Goal: Transaction & Acquisition: Obtain resource

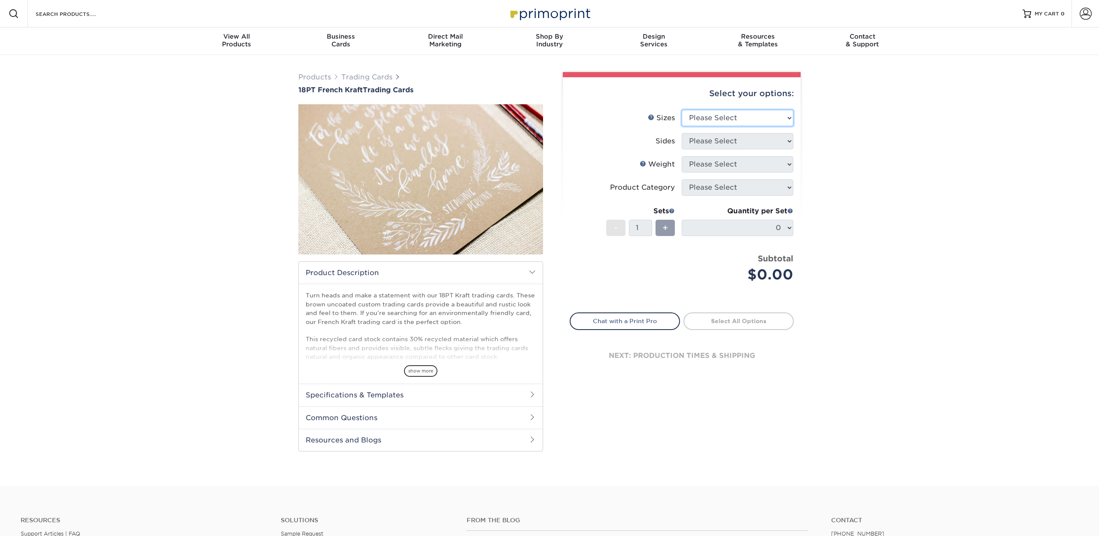
click at [787, 112] on select "Please Select 2.5" x 3.5"" at bounding box center [738, 118] width 112 height 16
select select "2.50x3.50"
click at [682, 110] on select "Please Select 2.5" x 3.5"" at bounding box center [738, 118] width 112 height 16
click at [791, 140] on select "Please Select Print Both Sides Print Both Sides - White Mask Back Only Print Bo…" at bounding box center [738, 141] width 112 height 16
select select "d9462afa-f333-49ac-9e47-ff80333d6a16"
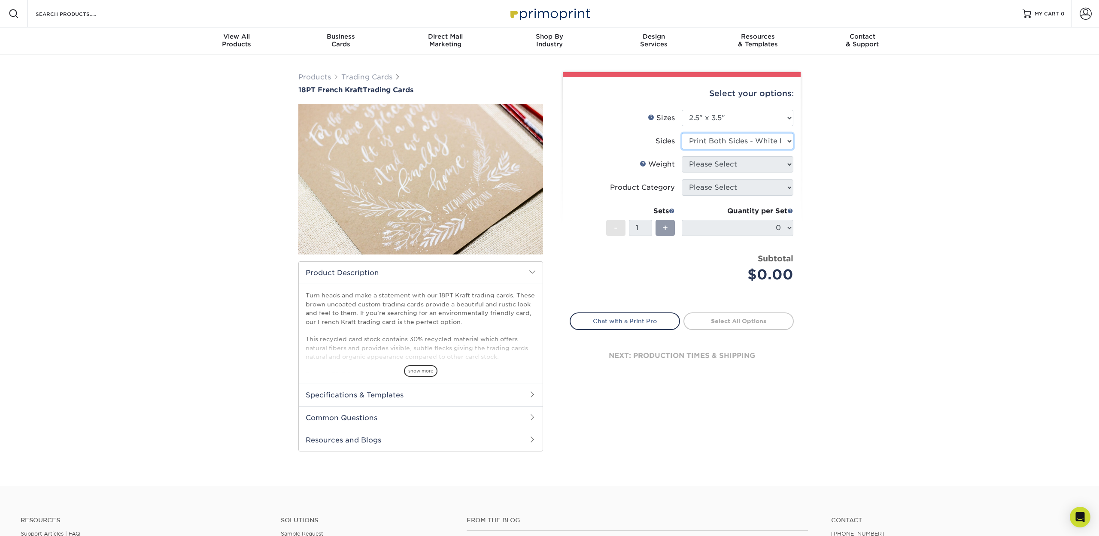
click at [682, 133] on select "Please Select Print Both Sides Print Both Sides - White Mask Back Only Print Bo…" at bounding box center [738, 141] width 112 height 16
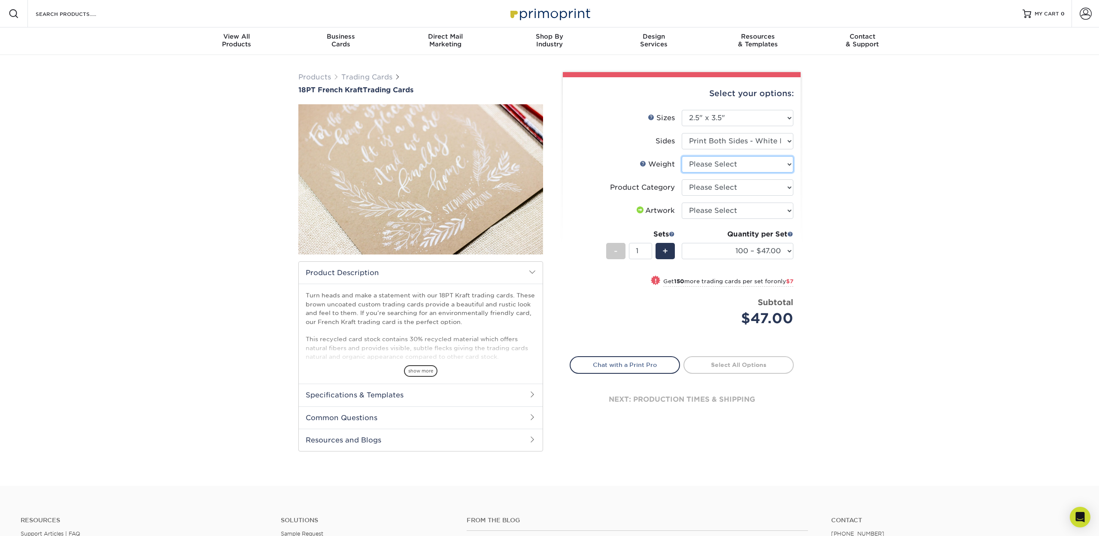
click at [782, 167] on select "Please Select 18PTUCKRAFT" at bounding box center [738, 164] width 112 height 16
select select "18PTUCKRAFT"
click at [682, 156] on select "Please Select 18PTUCKRAFT" at bounding box center [738, 164] width 112 height 16
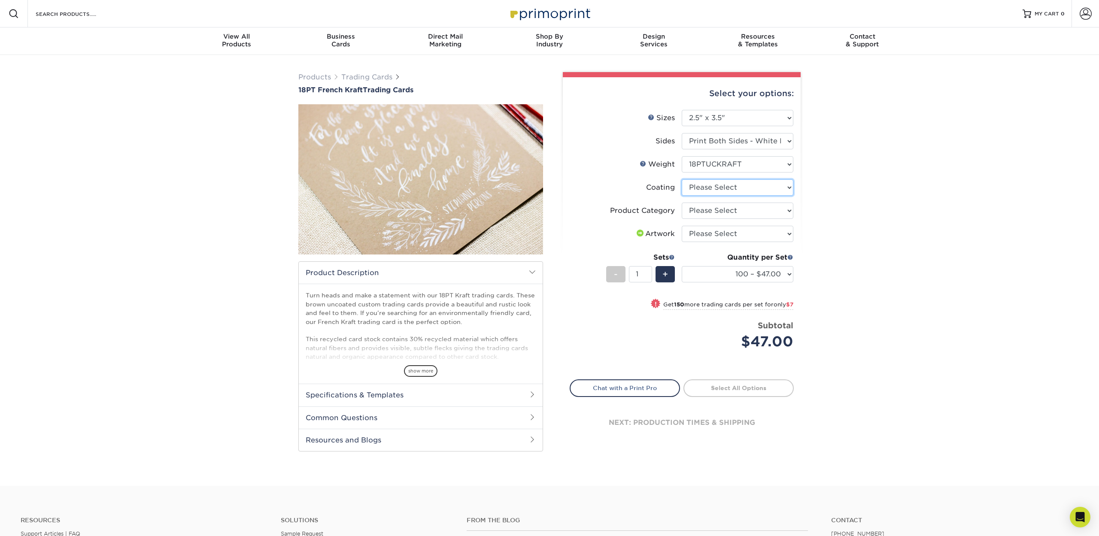
click at [777, 185] on select at bounding box center [738, 187] width 112 height 16
select select "3e7618de-abca-4bda-9f97-8b9129e913d8"
click at [682, 179] on select at bounding box center [738, 187] width 112 height 16
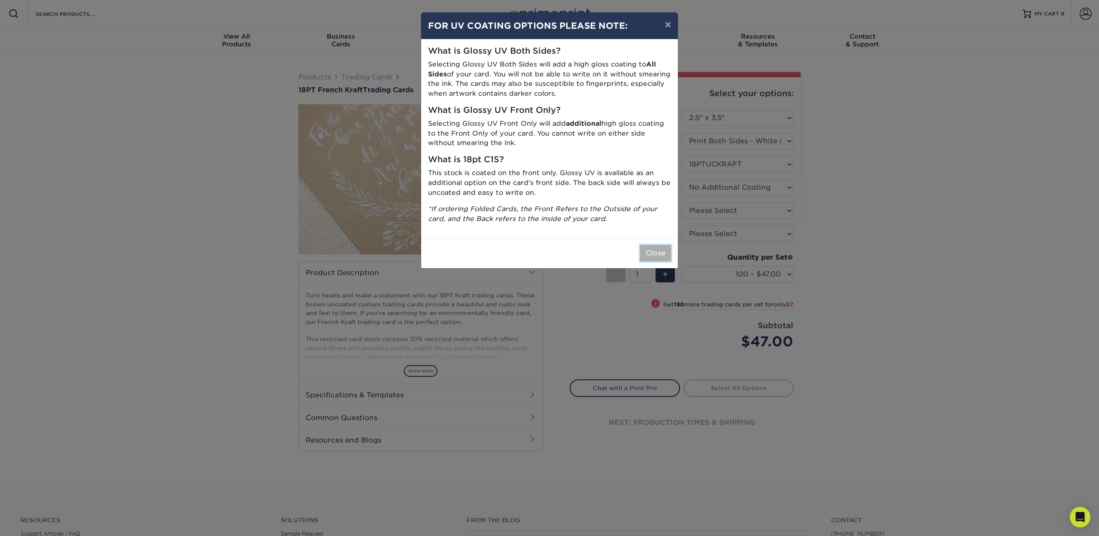
click at [658, 252] on button "Close" at bounding box center [655, 253] width 31 height 16
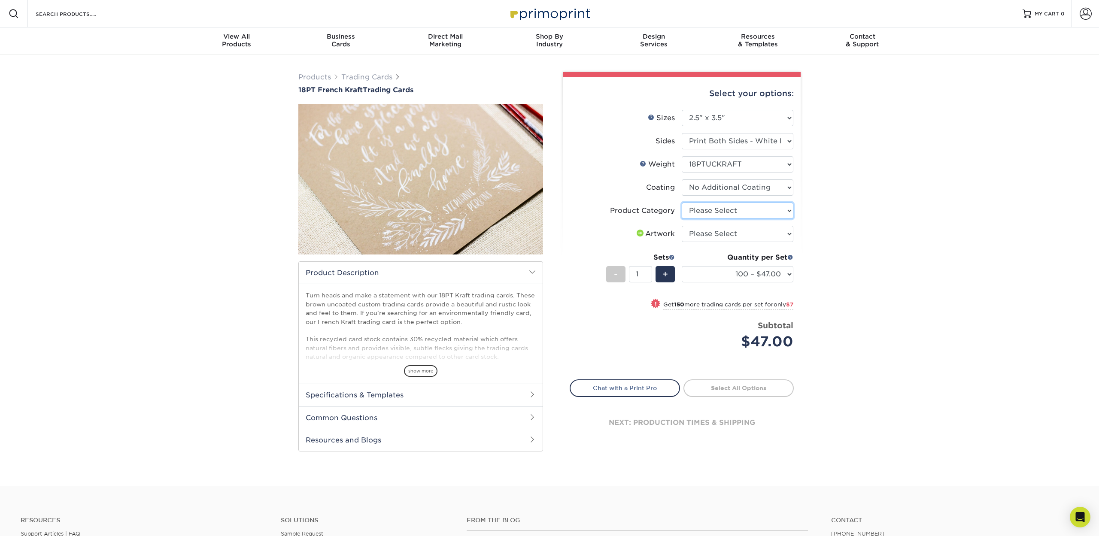
click at [784, 211] on select "Please Select Trading Cards" at bounding box center [738, 211] width 112 height 16
select select "c2f9bce9-36c2-409d-b101-c29d9d031e18"
click at [682, 203] on select "Please Select Trading Cards" at bounding box center [738, 211] width 112 height 16
click at [789, 234] on select "Please Select I will upload files I need a design - $100" at bounding box center [738, 234] width 112 height 16
select select "upload"
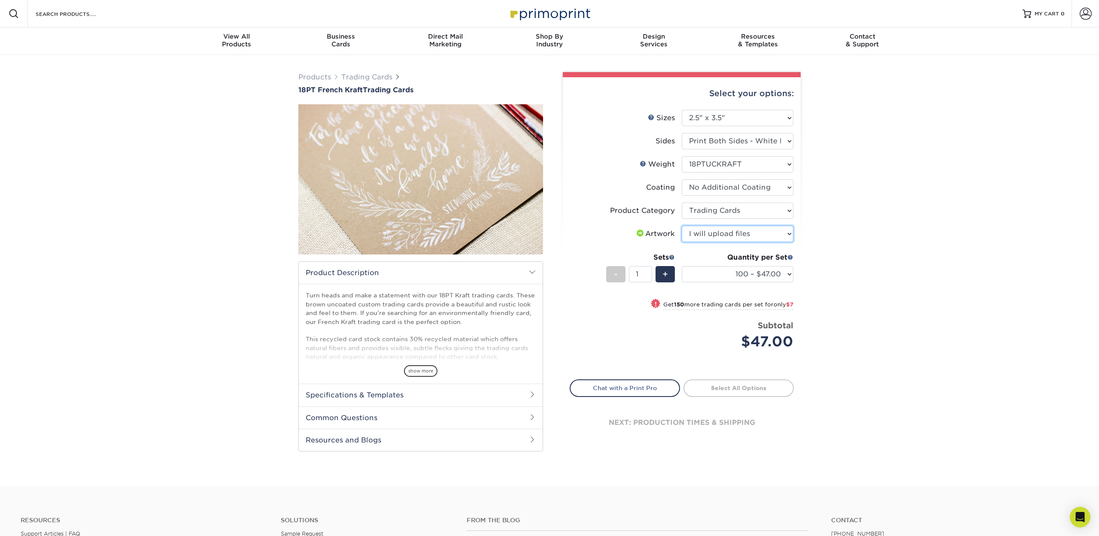
click at [682, 226] on select "Please Select I will upload files I need a design - $100" at bounding box center [738, 234] width 112 height 16
click at [664, 270] on span "+" at bounding box center [665, 274] width 6 height 13
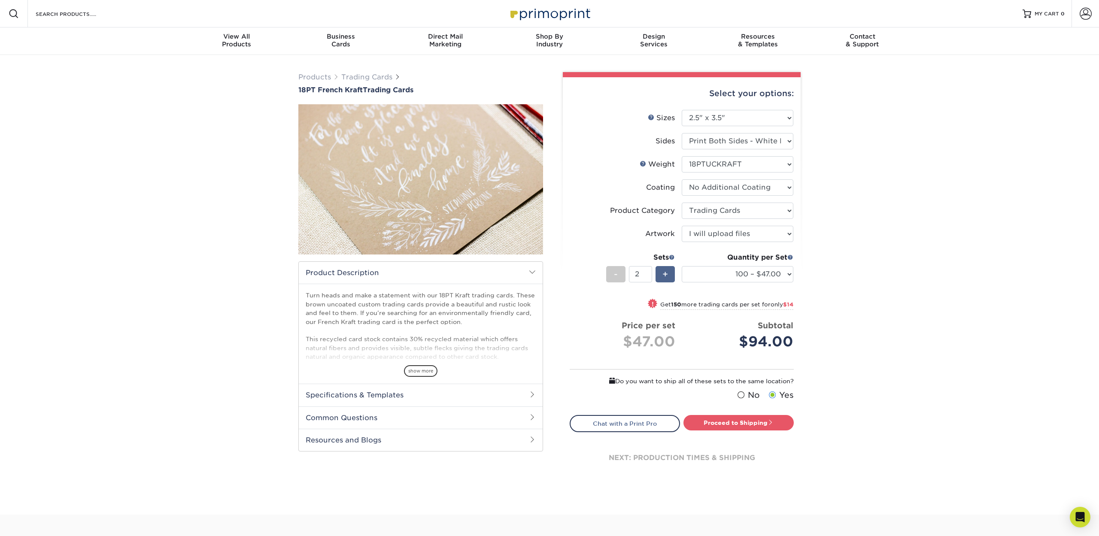
click at [664, 270] on span "+" at bounding box center [665, 274] width 6 height 13
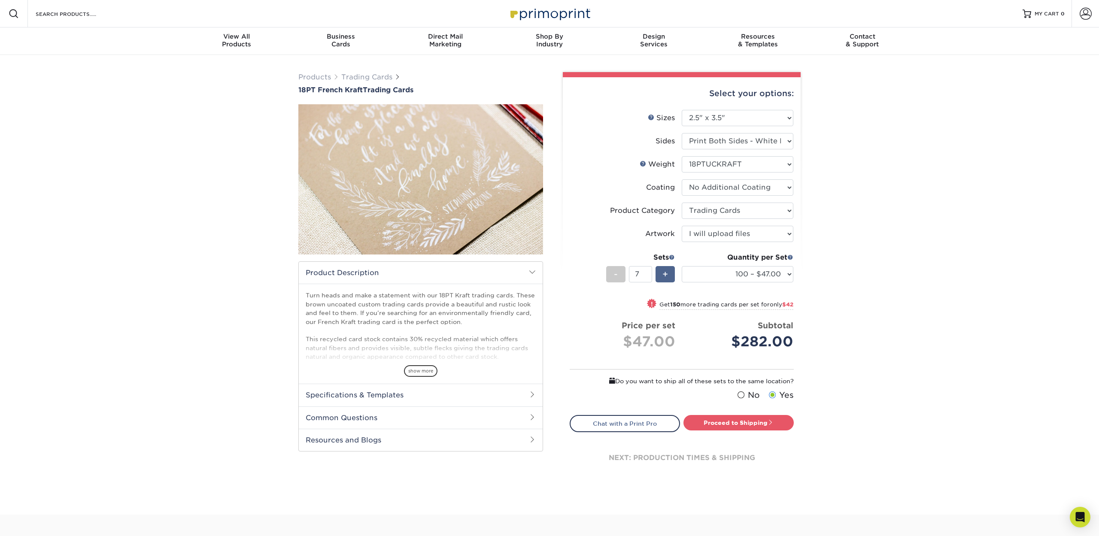
click at [664, 270] on span "+" at bounding box center [665, 274] width 6 height 13
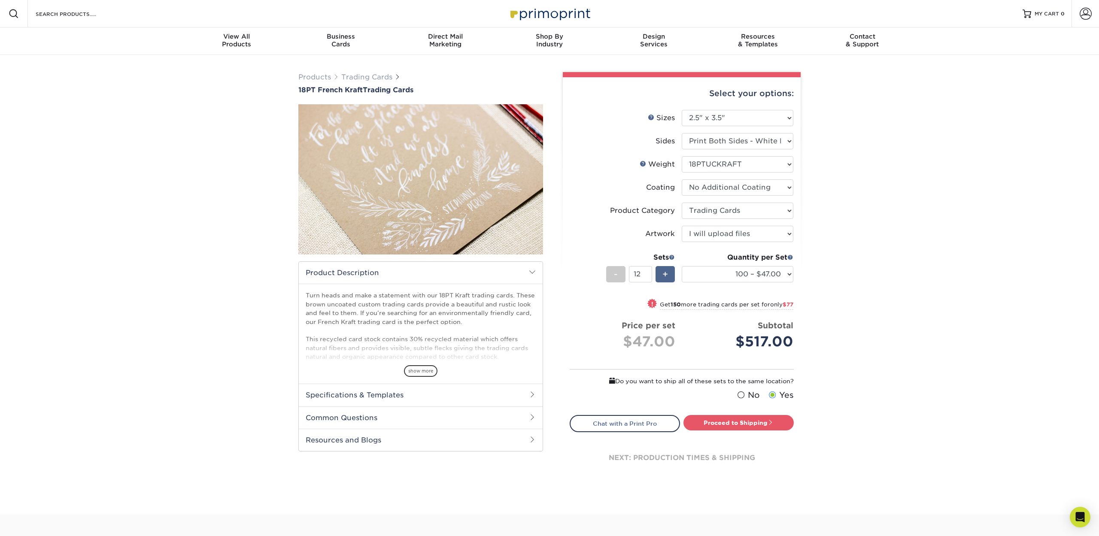
click at [664, 270] on span "+" at bounding box center [665, 274] width 6 height 13
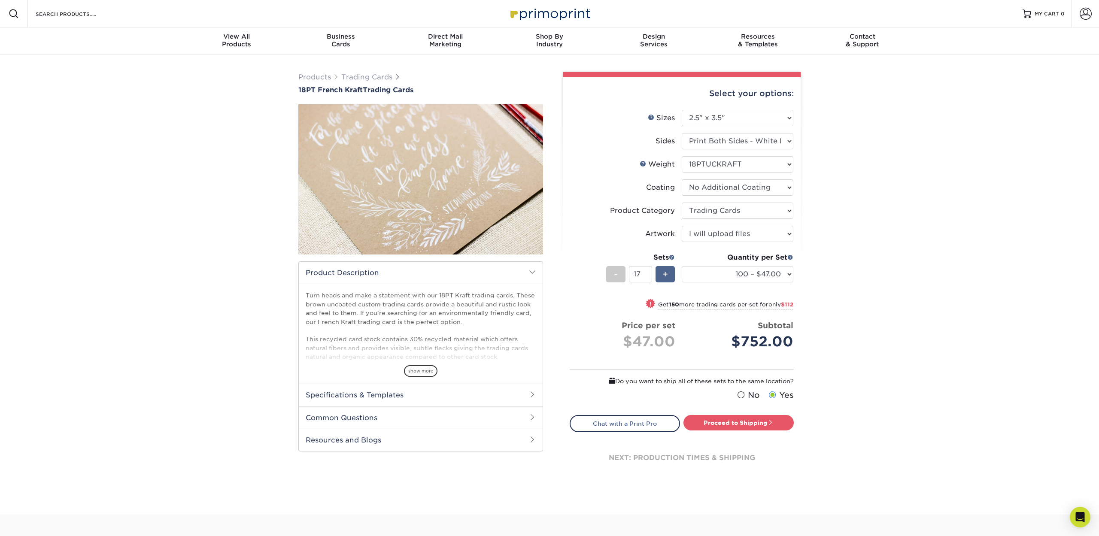
click at [664, 270] on span "+" at bounding box center [665, 274] width 6 height 13
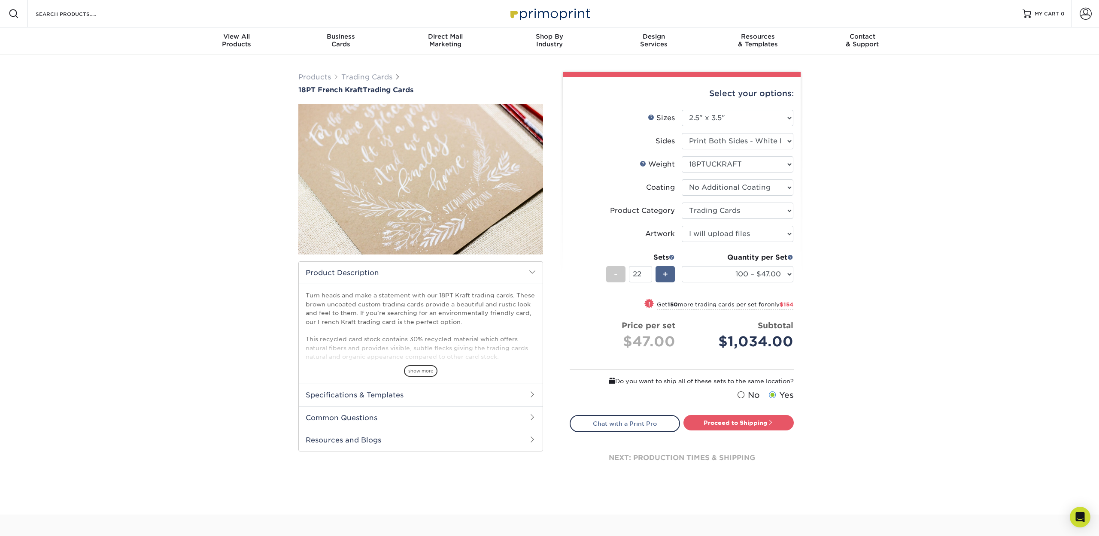
click at [664, 270] on span "+" at bounding box center [665, 274] width 6 height 13
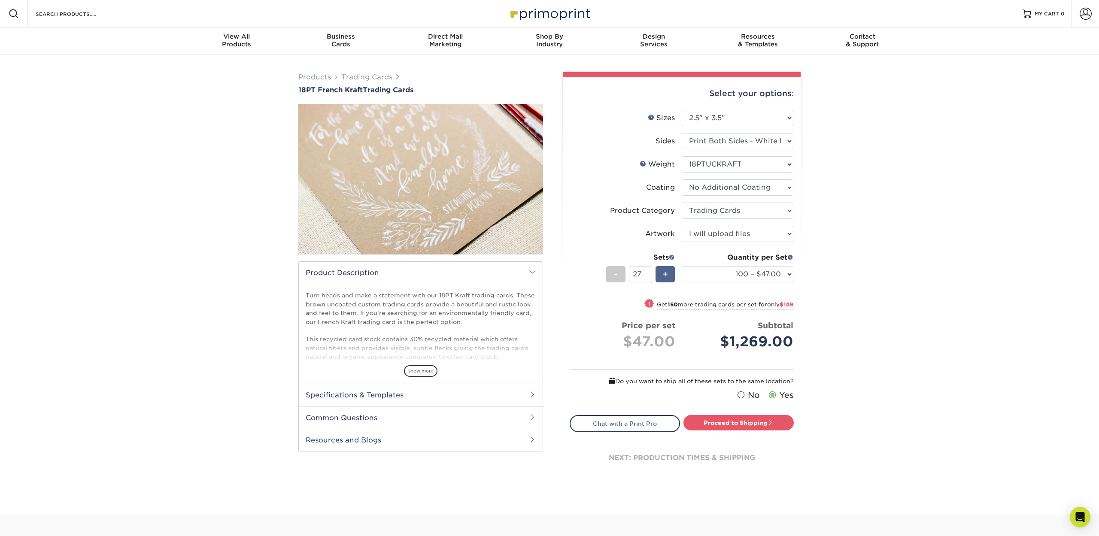
click at [664, 270] on span "+" at bounding box center [665, 274] width 6 height 13
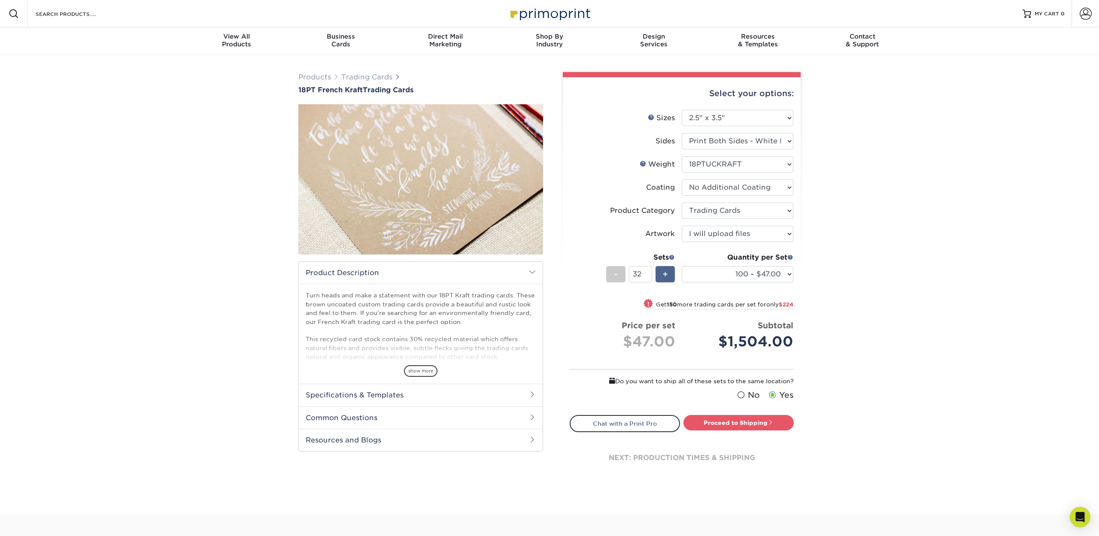
click at [664, 270] on span "+" at bounding box center [665, 274] width 6 height 13
type input "33"
click at [787, 274] on select "100 – $47.00 250 – $54.00 500 – $88.00 1000 – $155.00" at bounding box center [738, 274] width 112 height 16
select select "250 – $54.00"
click at [682, 266] on select "100 – $47.00 250 – $54.00 500 – $88.00 1000 – $155.00" at bounding box center [738, 274] width 112 height 16
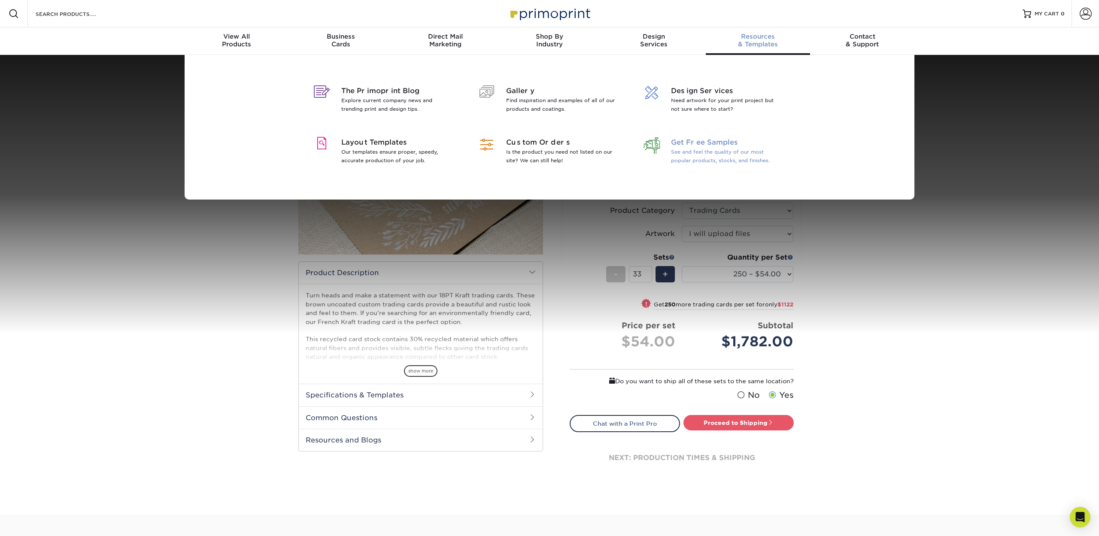
click at [711, 140] on span "Get Free Samples" at bounding box center [726, 142] width 111 height 10
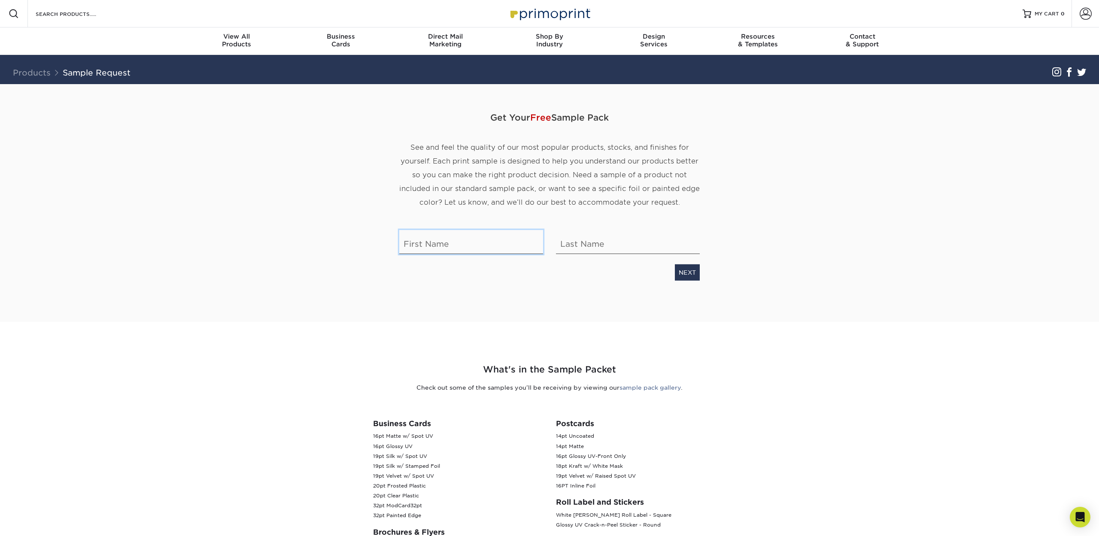
click at [476, 249] on input "text" at bounding box center [471, 242] width 144 height 24
type input "[PERSON_NAME]"
type input "Mesa-Savage"
click at [694, 275] on link "NEXT" at bounding box center [687, 272] width 25 height 16
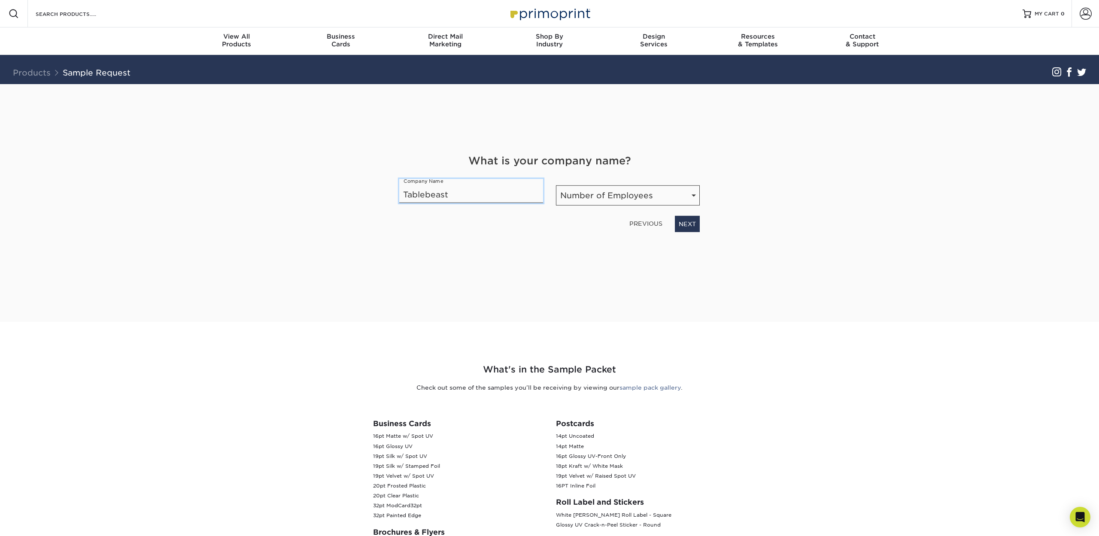
type input "Tablebeast"
click at [625, 197] on select "Number of Employees Self-employed 1-10 employees 11-50 employees 51-200 employe…" at bounding box center [628, 195] width 144 height 20
select select "Self-employed"
click at [556, 185] on select "Number of Employees Self-employed 1-10 employees 11-50 employees 51-200 employe…" at bounding box center [628, 195] width 144 height 20
click at [690, 225] on link "NEXT" at bounding box center [687, 224] width 25 height 16
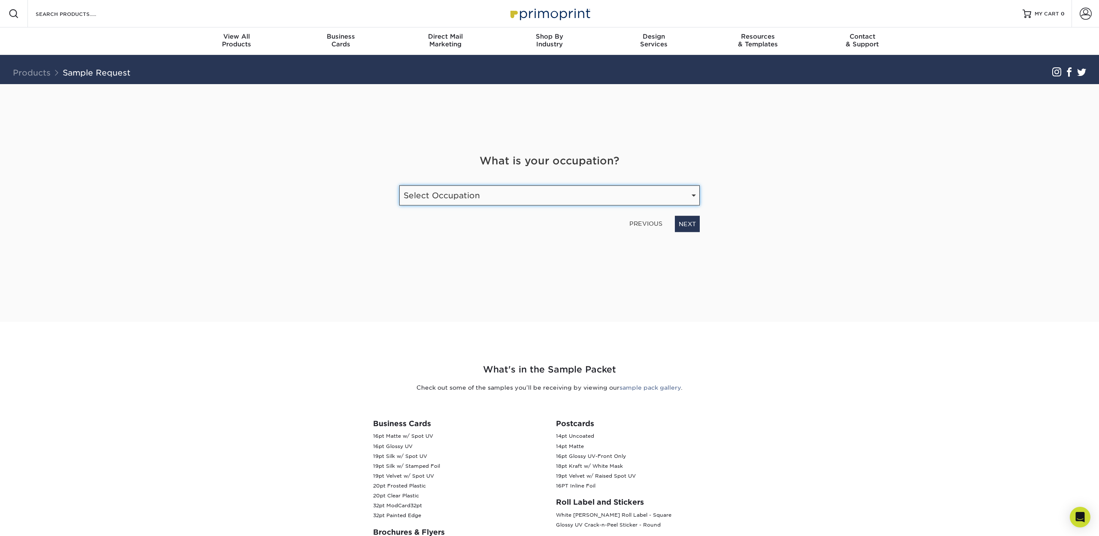
click at [572, 198] on select "Select Occupation Agency Automotive Blogger Cleaning Services Construction Educ…" at bounding box center [549, 195] width 301 height 20
select select "Entertainment"
click at [399, 185] on select "Select Occupation Agency Automotive Blogger Cleaning Services Construction Educ…" at bounding box center [549, 195] width 301 height 20
click at [698, 223] on link "NEXT" at bounding box center [687, 224] width 25 height 16
type input "tablebeast@me.com"
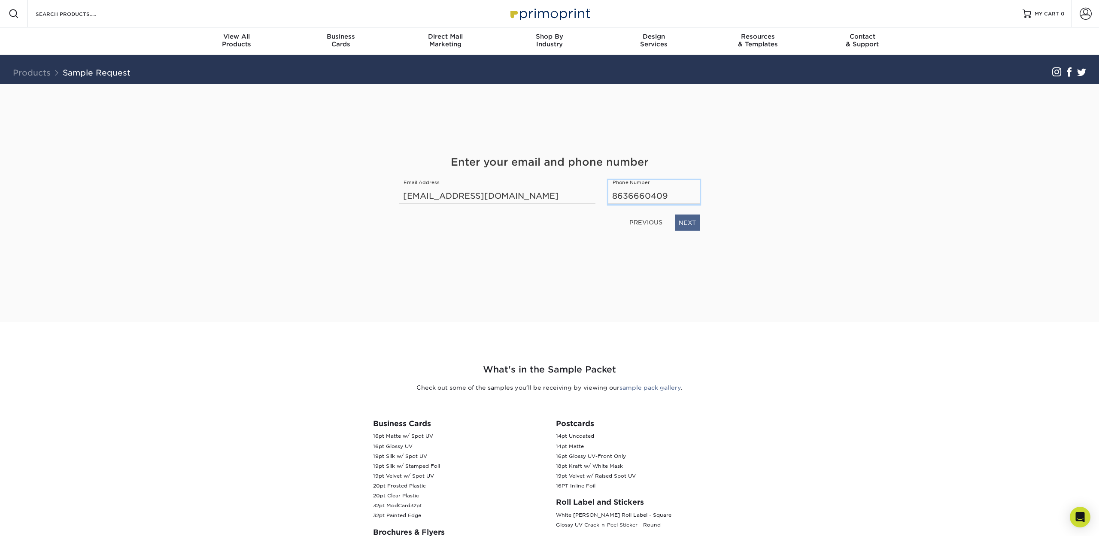
type input "8636660409"
click at [691, 225] on link "NEXT" at bounding box center [687, 223] width 25 height 16
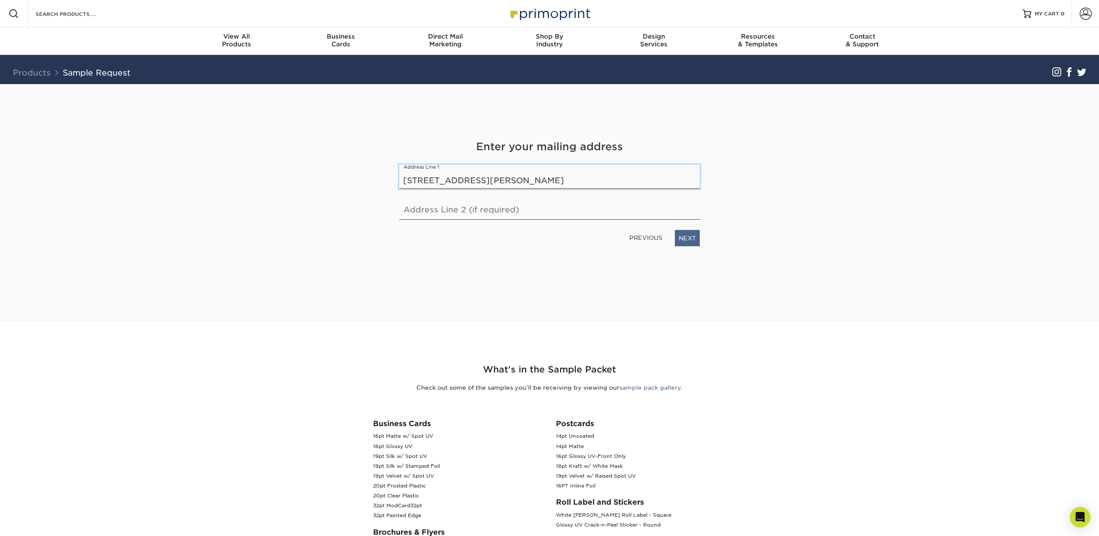
type input "[STREET_ADDRESS][PERSON_NAME]"
click at [691, 238] on link "NEXT" at bounding box center [687, 238] width 25 height 16
type input "[GEOGRAPHIC_DATA]"
click at [597, 182] on select "State / Province [US_STATE] [US_STATE] [US_STATE] [US_STATE] [US_STATE] [US_STA…" at bounding box center [628, 179] width 144 height 20
select select "NC"
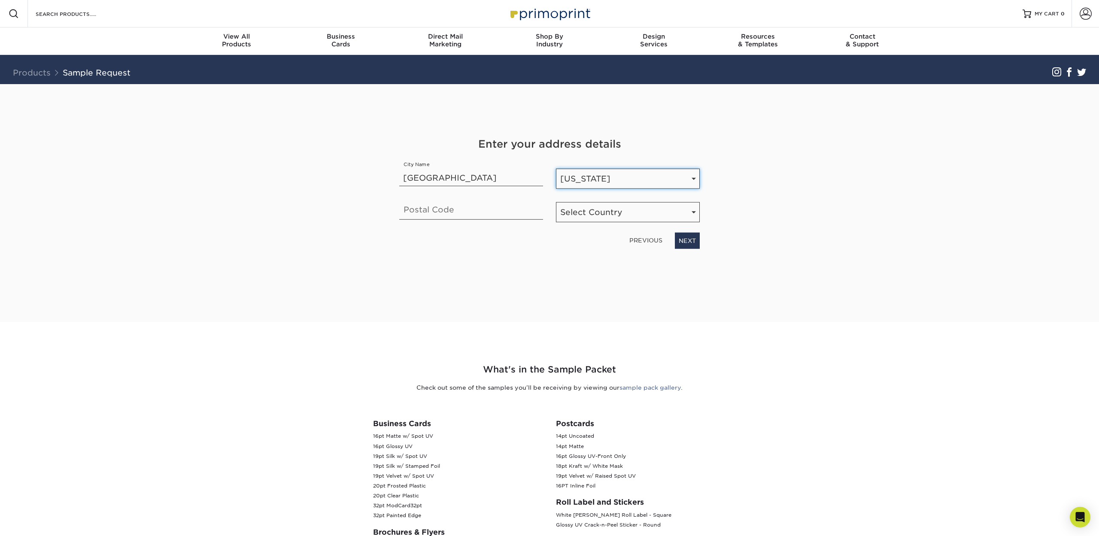
click at [556, 169] on select "State / Province [US_STATE] [US_STATE] [US_STATE] [US_STATE] [US_STATE] [US_STA…" at bounding box center [628, 179] width 144 height 20
click at [437, 212] on input "text" at bounding box center [471, 208] width 144 height 24
type input "28043"
click at [574, 211] on select "Select Country [GEOGRAPHIC_DATA] [GEOGRAPHIC_DATA]" at bounding box center [628, 212] width 144 height 20
select select "US"
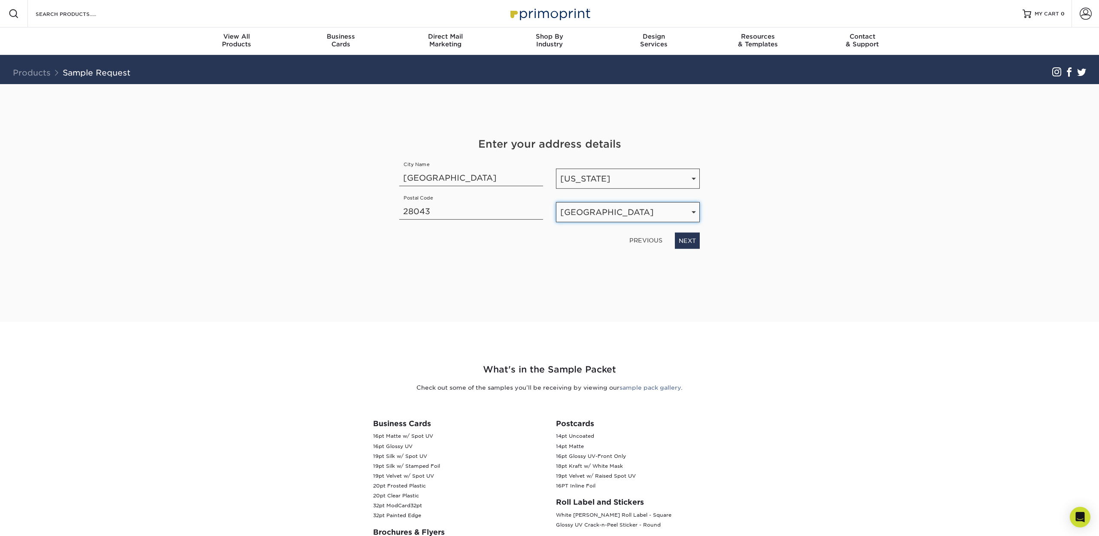
click at [556, 202] on select "Select Country [GEOGRAPHIC_DATA] [GEOGRAPHIC_DATA]" at bounding box center [628, 212] width 144 height 20
click at [683, 239] on link "NEXT" at bounding box center [687, 241] width 25 height 16
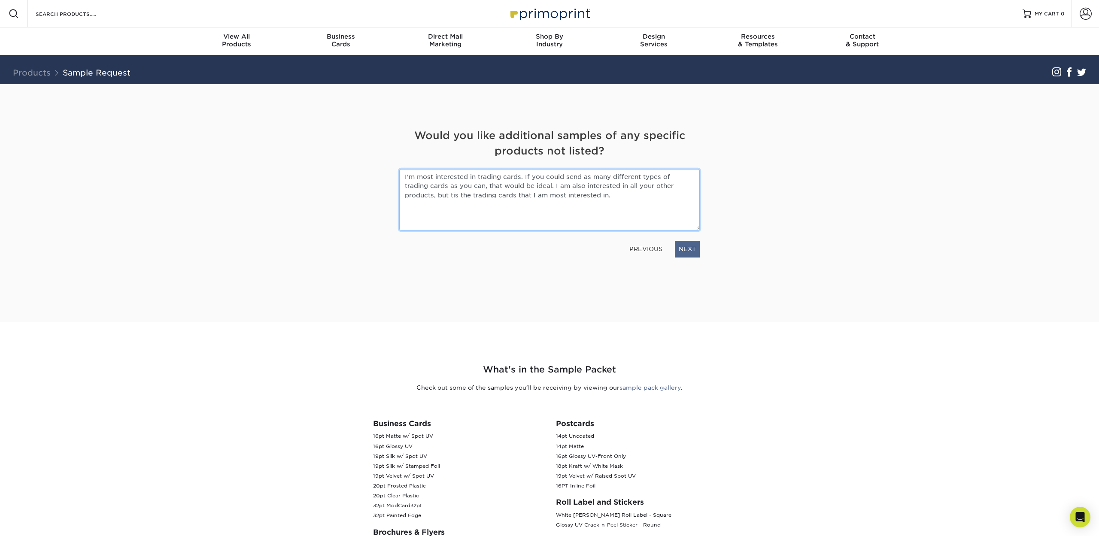
type textarea "I'm most interested in trading cards. If you could send as many different types…"
click at [682, 252] on link "NEXT" at bounding box center [687, 249] width 25 height 16
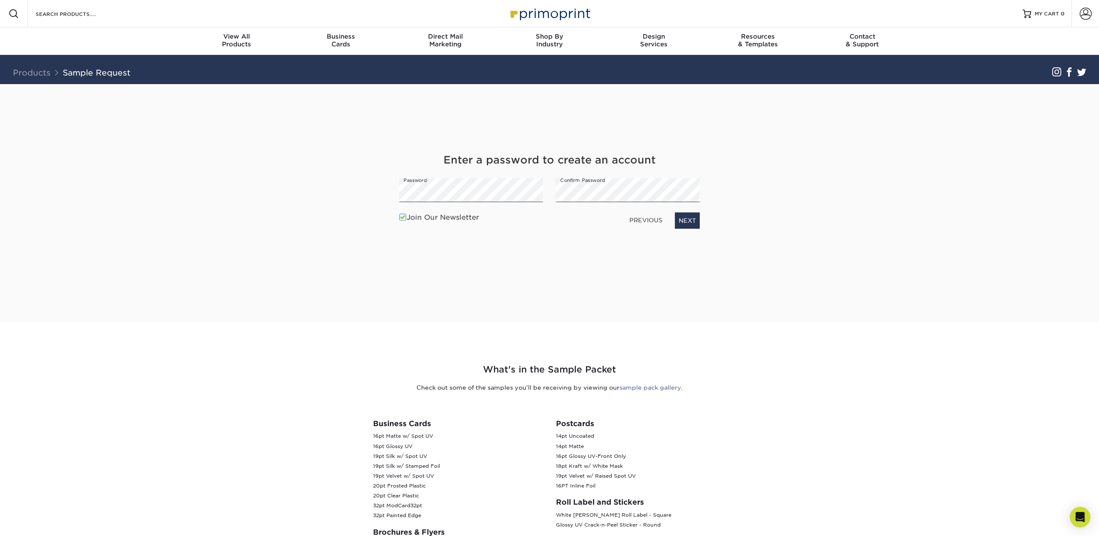
click at [402, 219] on span at bounding box center [402, 217] width 7 height 8
click at [0, 0] on input "Join Our Newsletter" at bounding box center [0, 0] width 0 height 0
click at [687, 225] on link "NEXT" at bounding box center [687, 221] width 25 height 16
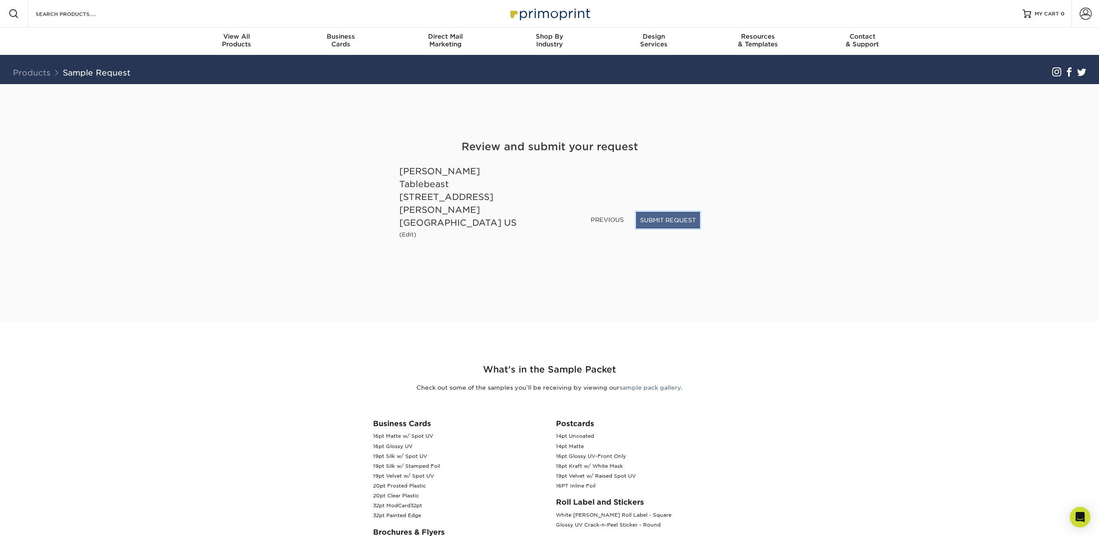
click at [694, 228] on button "SUBMIT REQUEST" at bounding box center [668, 220] width 64 height 16
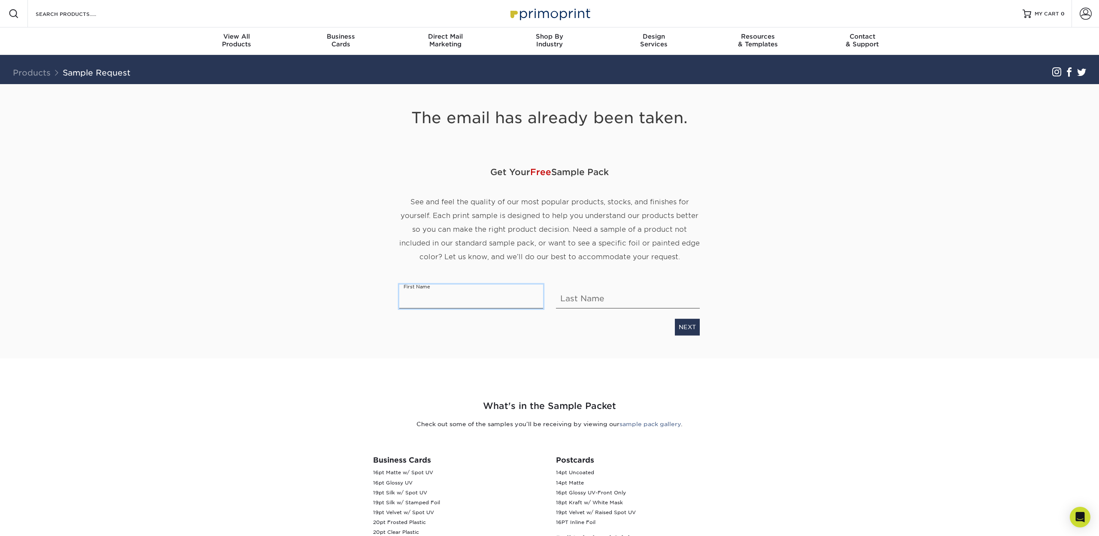
click at [448, 299] on input "text" at bounding box center [471, 297] width 144 height 24
click at [447, 301] on input "[PERSON_NAME]" at bounding box center [471, 297] width 144 height 24
type input "[PERSON_NAME]"
click at [572, 301] on input "text" at bounding box center [628, 297] width 144 height 24
type input "Mesa-Savage"
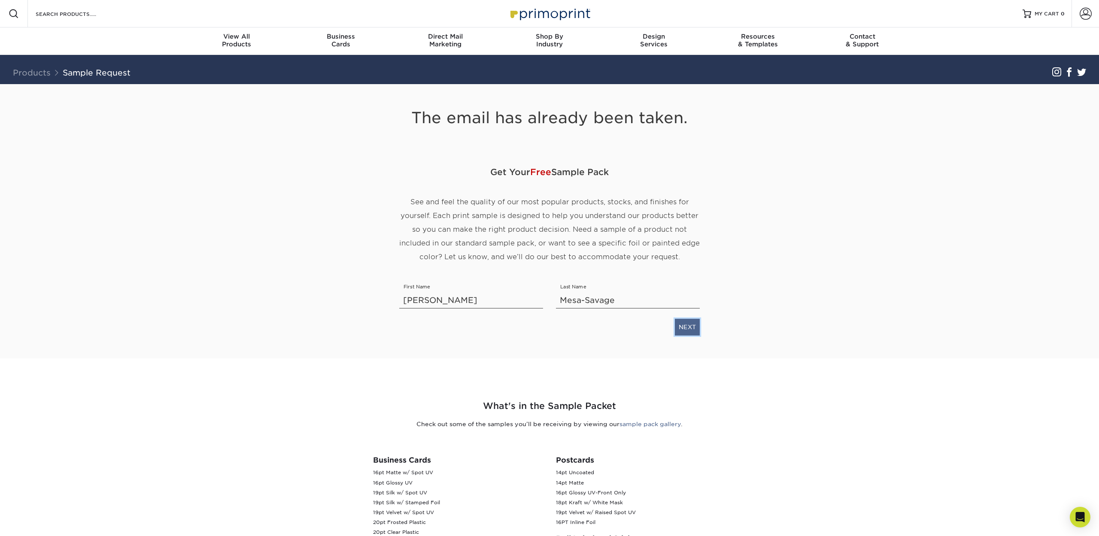
click at [695, 326] on link "NEXT" at bounding box center [687, 327] width 25 height 16
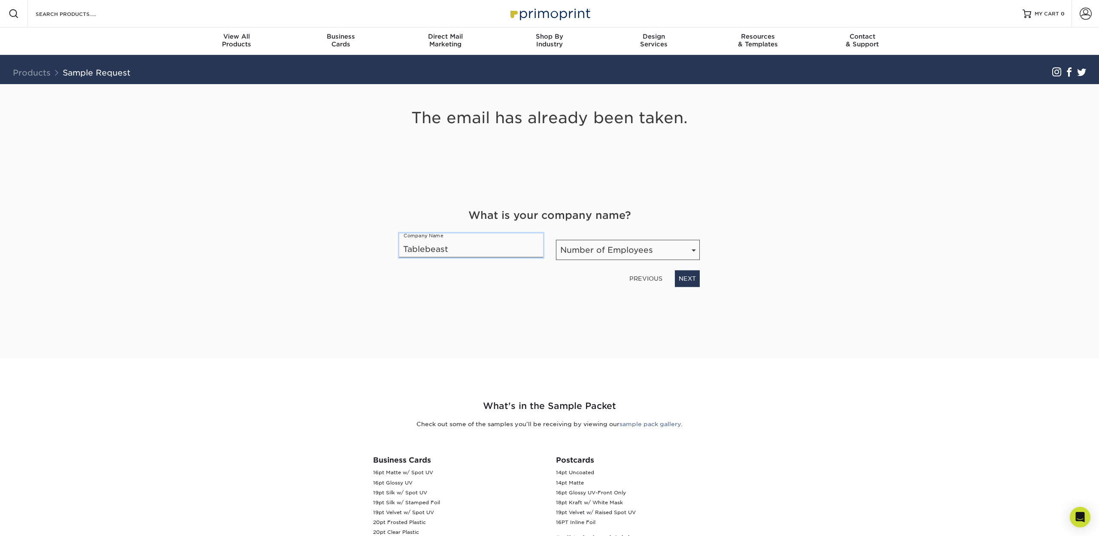
type input "Tablebeast"
click at [579, 251] on select "Number of Employees Self-employed 1-10 employees 11-50 employees 51-200 employe…" at bounding box center [628, 250] width 144 height 20
select select "Self-employed"
click at [556, 240] on select "Number of Employees Self-employed 1-10 employees 11-50 employees 51-200 employe…" at bounding box center [628, 250] width 144 height 20
click at [687, 280] on link "NEXT" at bounding box center [687, 278] width 25 height 16
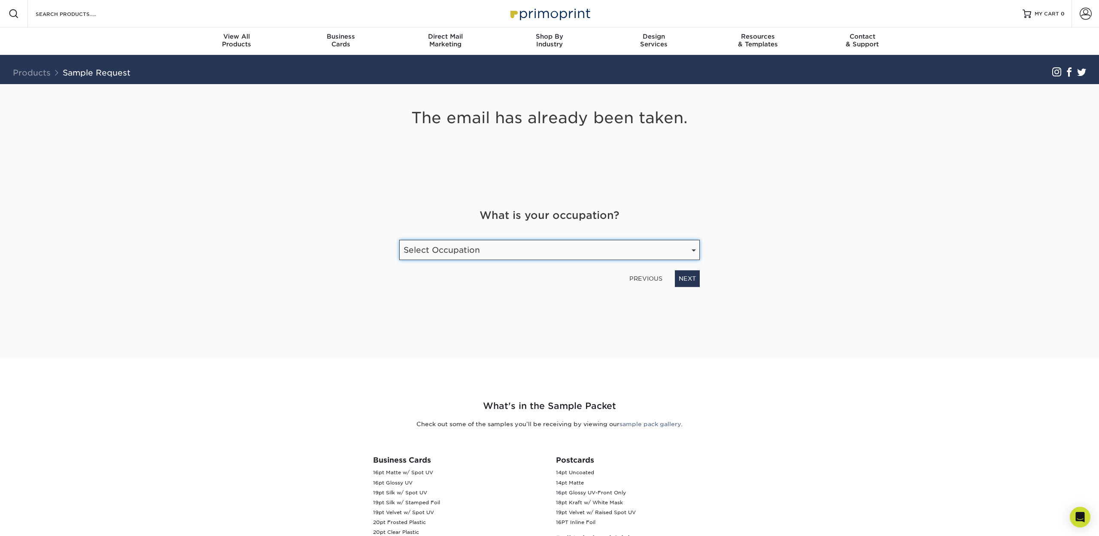
click at [539, 254] on select "Select Occupation Agency Automotive Blogger Cleaning Services Construction Educ…" at bounding box center [549, 250] width 301 height 20
select select "Entertainment"
click at [399, 240] on select "Select Occupation Agency Automotive Blogger Cleaning Services Construction Educ…" at bounding box center [549, 250] width 301 height 20
click at [692, 277] on link "NEXT" at bounding box center [687, 278] width 25 height 16
type input "[EMAIL_ADDRESS][DOMAIN_NAME]"
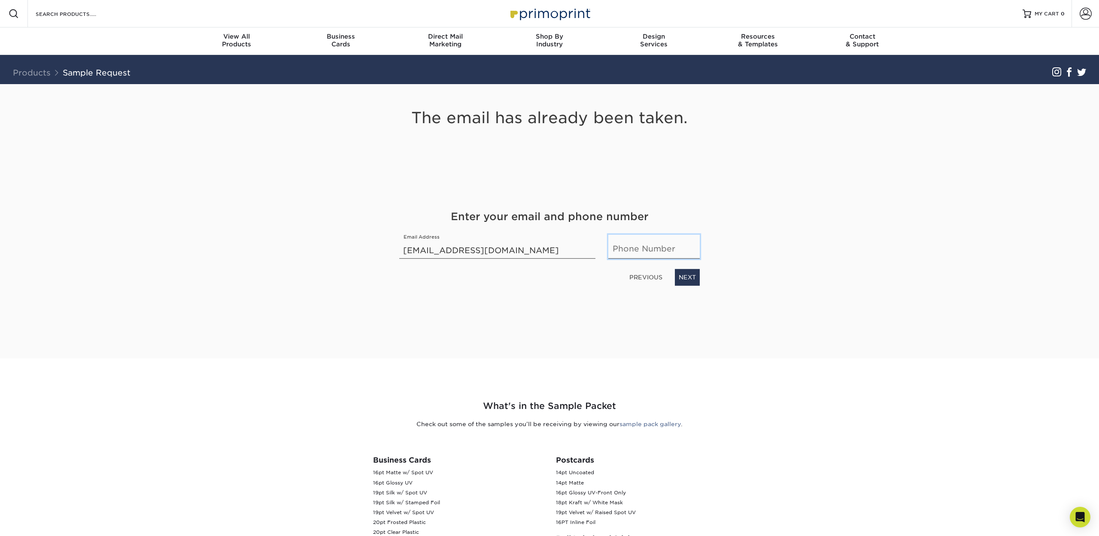
click at [660, 250] on input "text" at bounding box center [653, 247] width 91 height 24
type input "8636660409"
click at [695, 278] on link "NEXT" at bounding box center [687, 277] width 25 height 16
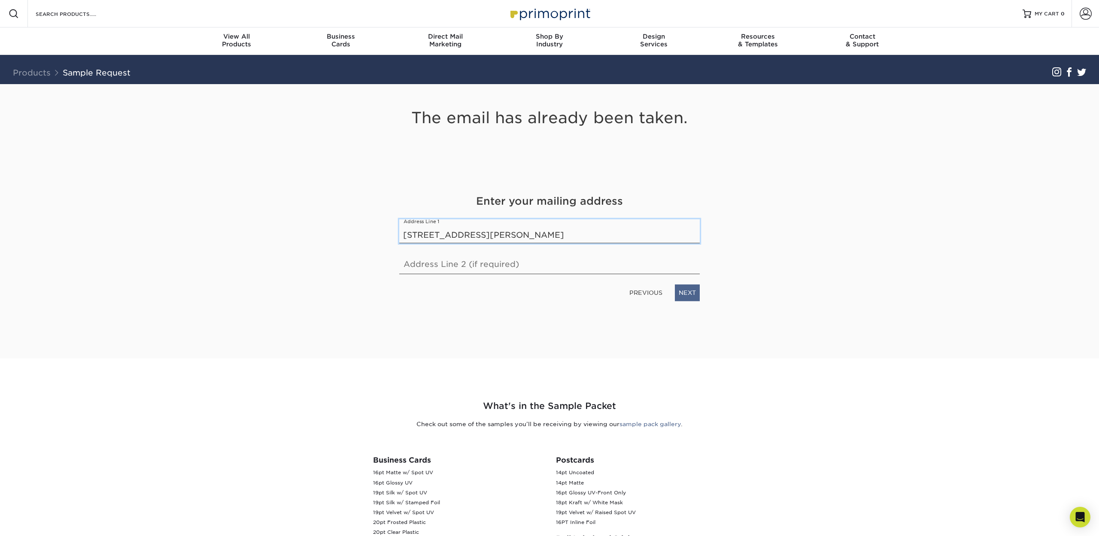
type input "[STREET_ADDRESS][PERSON_NAME]"
click at [689, 290] on link "NEXT" at bounding box center [687, 293] width 25 height 16
click at [415, 232] on input "FOrest City" at bounding box center [471, 229] width 144 height 24
type input "[GEOGRAPHIC_DATA]"
click at [591, 231] on select "State / Province [US_STATE] [US_STATE] [US_STATE] [US_STATE] [US_STATE] [US_STA…" at bounding box center [628, 233] width 144 height 20
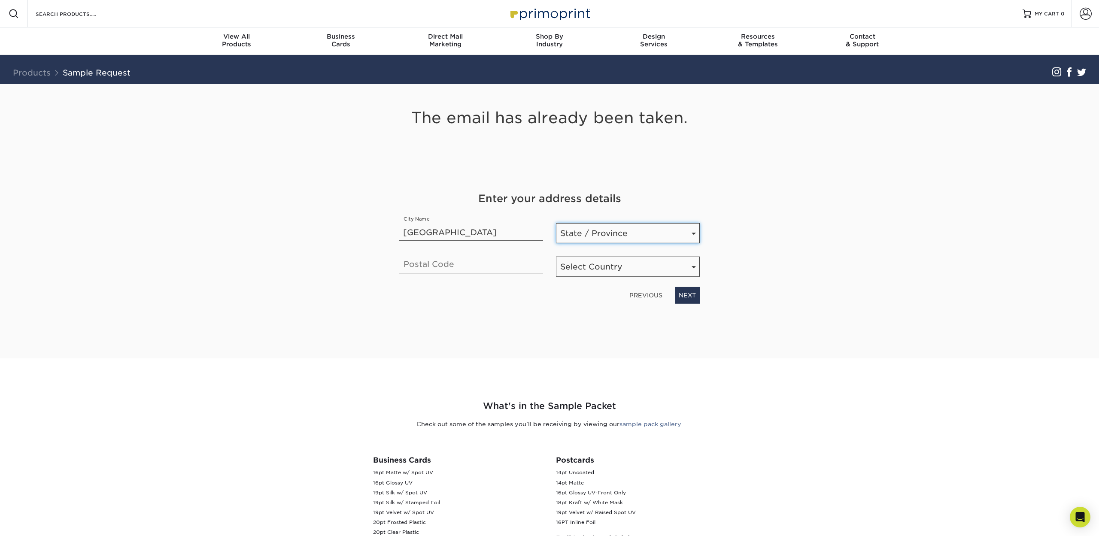
select select "NC"
click at [556, 223] on select "State / Province [US_STATE] [US_STATE] [US_STATE] [US_STATE] [US_STATE] [US_STA…" at bounding box center [628, 233] width 144 height 20
click at [464, 263] on input "text" at bounding box center [471, 262] width 144 height 24
type input "28043"
click at [592, 273] on select "Select Country [GEOGRAPHIC_DATA] [GEOGRAPHIC_DATA]" at bounding box center [628, 267] width 144 height 20
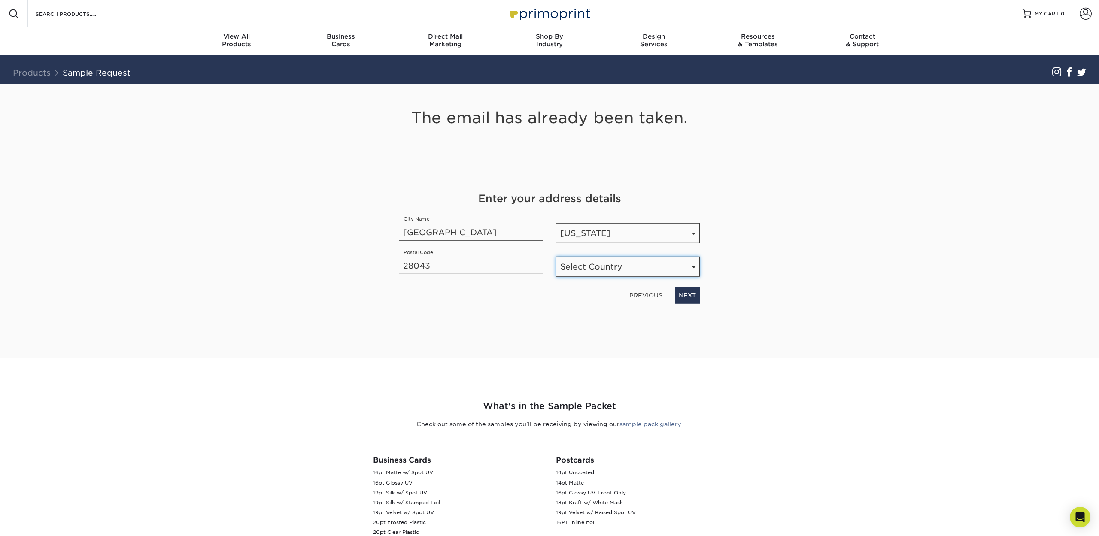
select select "US"
click at [556, 257] on select "Select Country [GEOGRAPHIC_DATA] [GEOGRAPHIC_DATA]" at bounding box center [628, 267] width 144 height 20
click at [692, 296] on link "NEXT" at bounding box center [687, 295] width 25 height 16
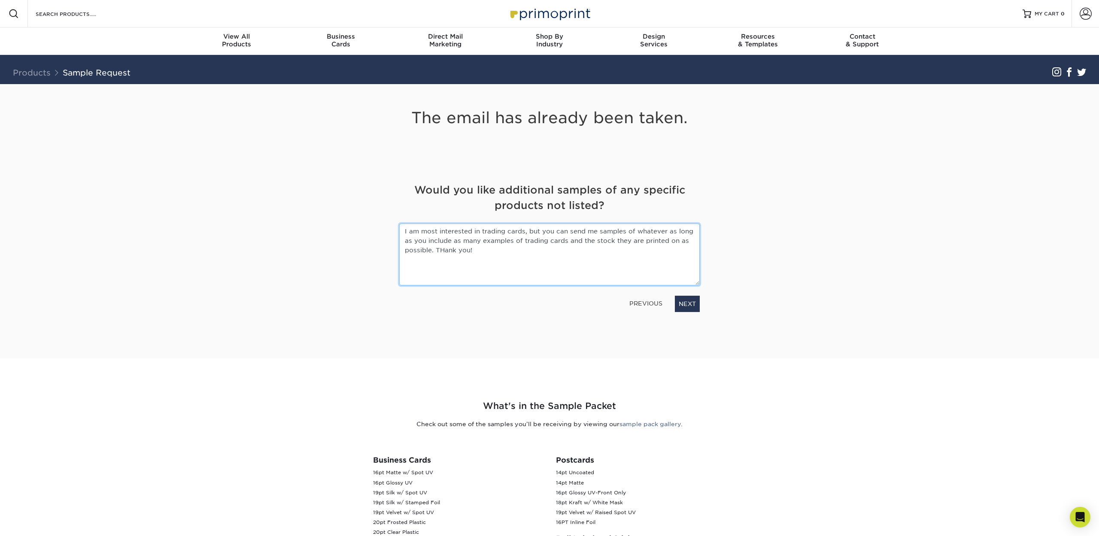
click at [444, 249] on textarea "I am most interested in trading cards, but you can send me samples of whatever …" at bounding box center [549, 254] width 301 height 61
type textarea "I am most interested in trading cards, but you can send me samples of whatever …"
click at [690, 299] on link "NEXT" at bounding box center [687, 304] width 25 height 16
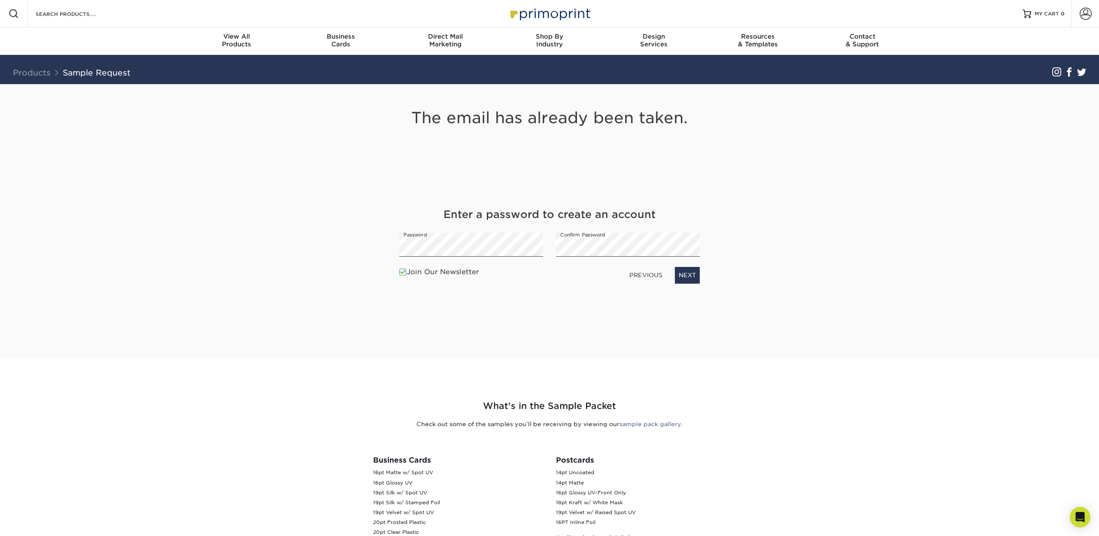
click at [403, 272] on span at bounding box center [402, 272] width 7 height 8
click at [0, 0] on input "Join Our Newsletter" at bounding box center [0, 0] width 0 height 0
click at [682, 275] on link "NEXT" at bounding box center [687, 275] width 25 height 16
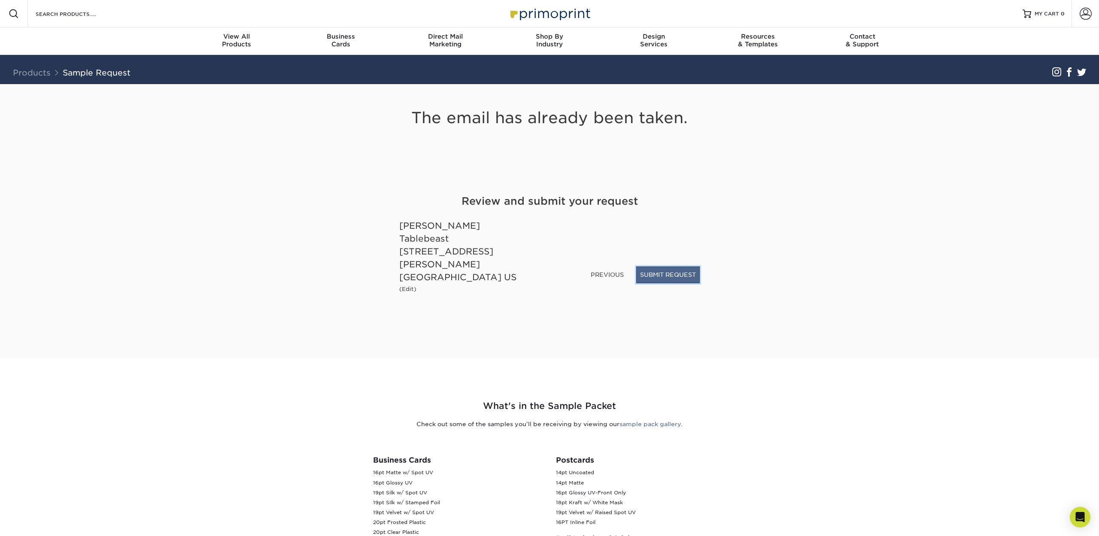
click at [672, 283] on button "SUBMIT REQUEST" at bounding box center [668, 275] width 64 height 16
